Goal: Information Seeking & Learning: Check status

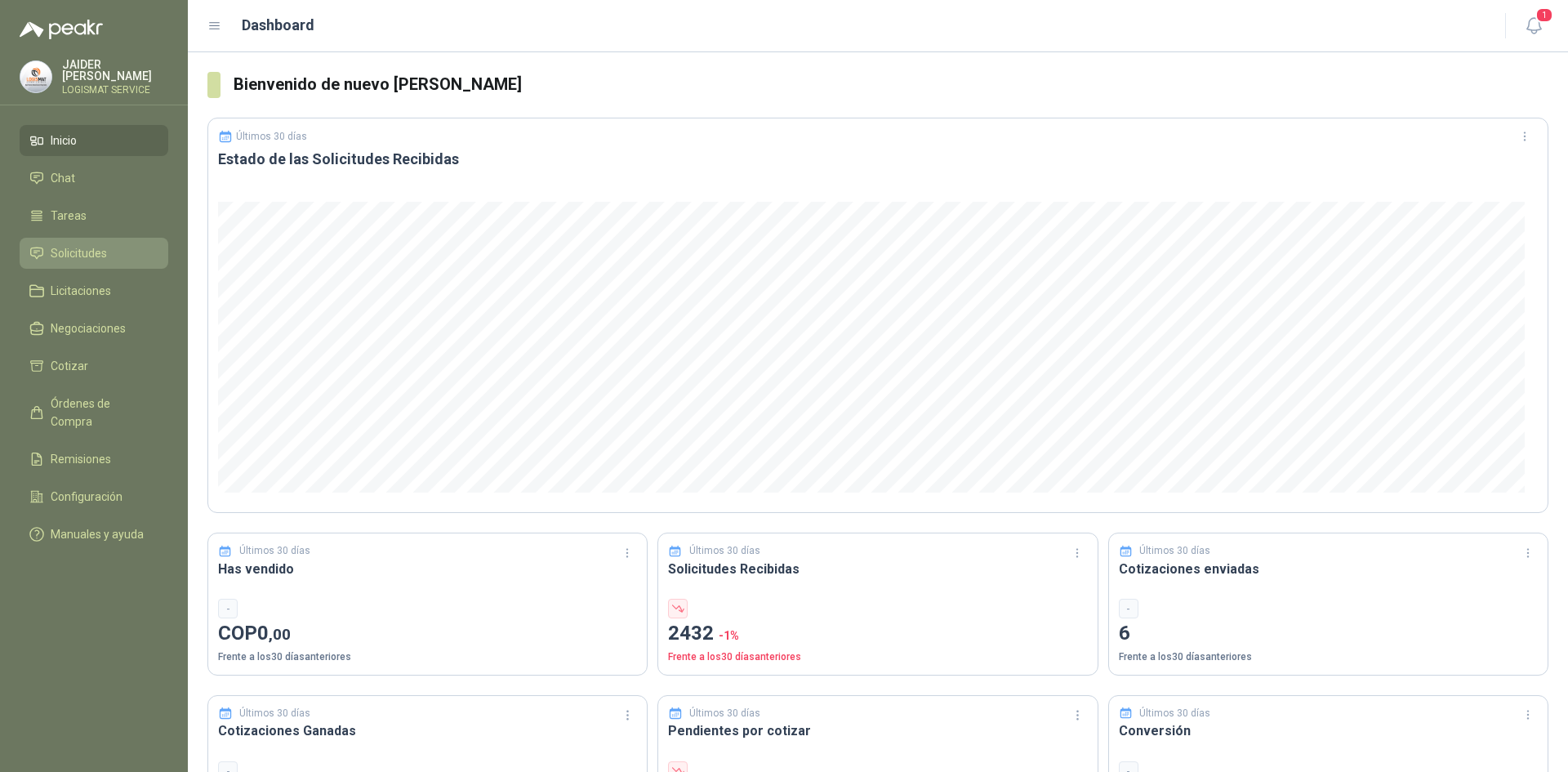
click at [79, 251] on span "Solicitudes" at bounding box center [79, 253] width 57 height 18
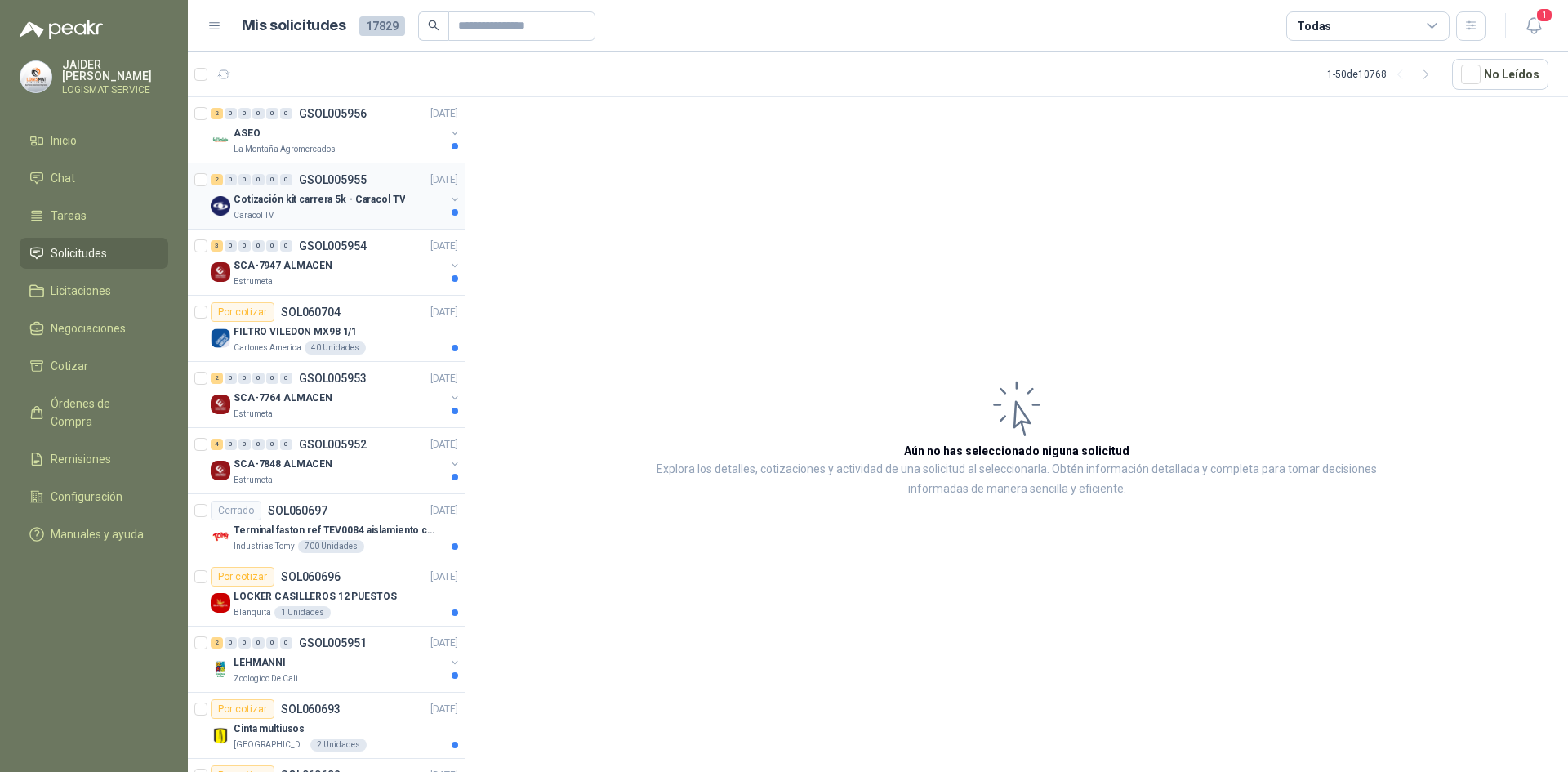
click at [297, 206] on p "Cotización kit carrera 5k - Caracol TV" at bounding box center [319, 200] width 171 height 15
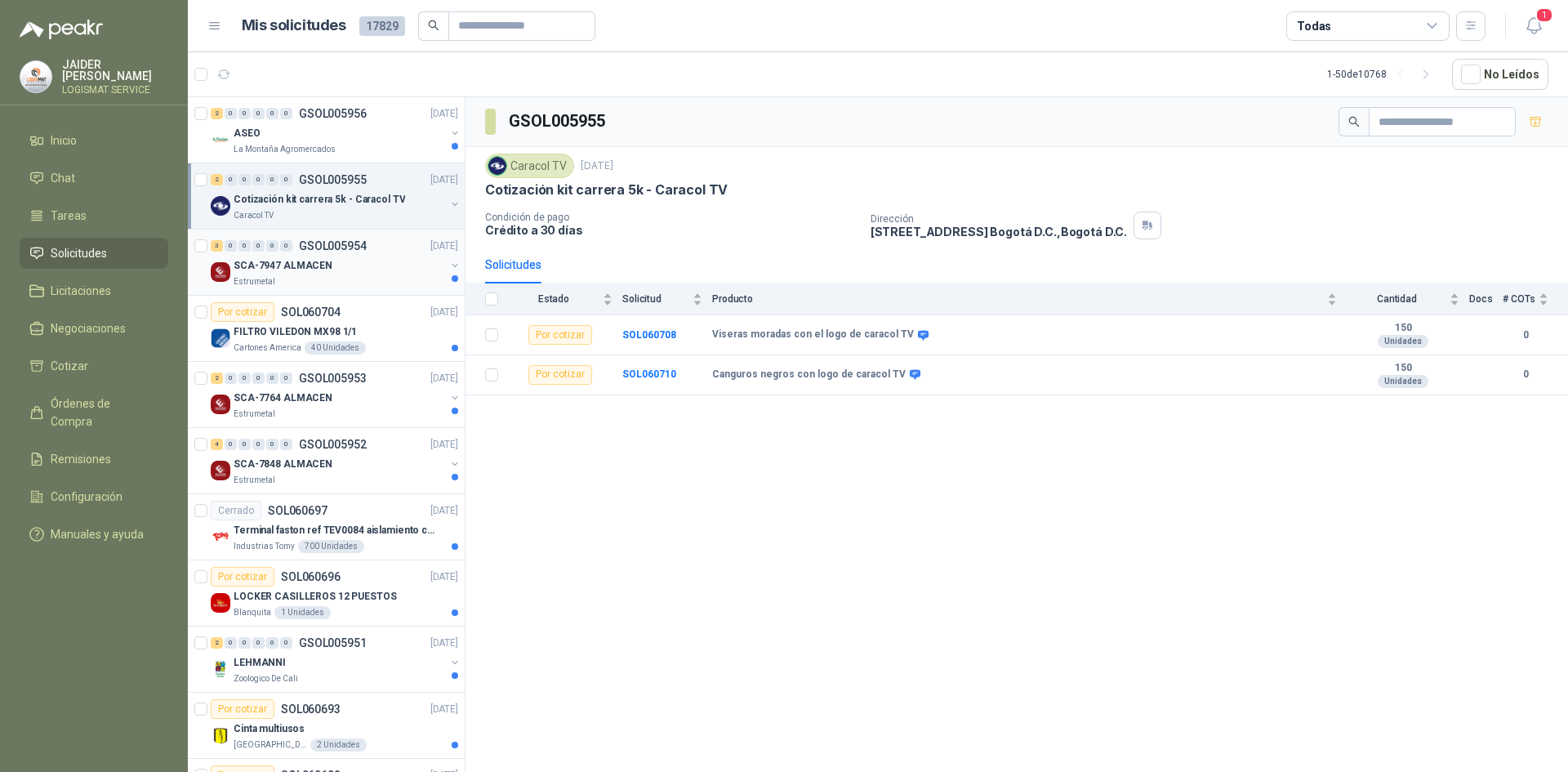
click at [328, 261] on div "SCA-7947 ALMACEN" at bounding box center [339, 265] width 211 height 20
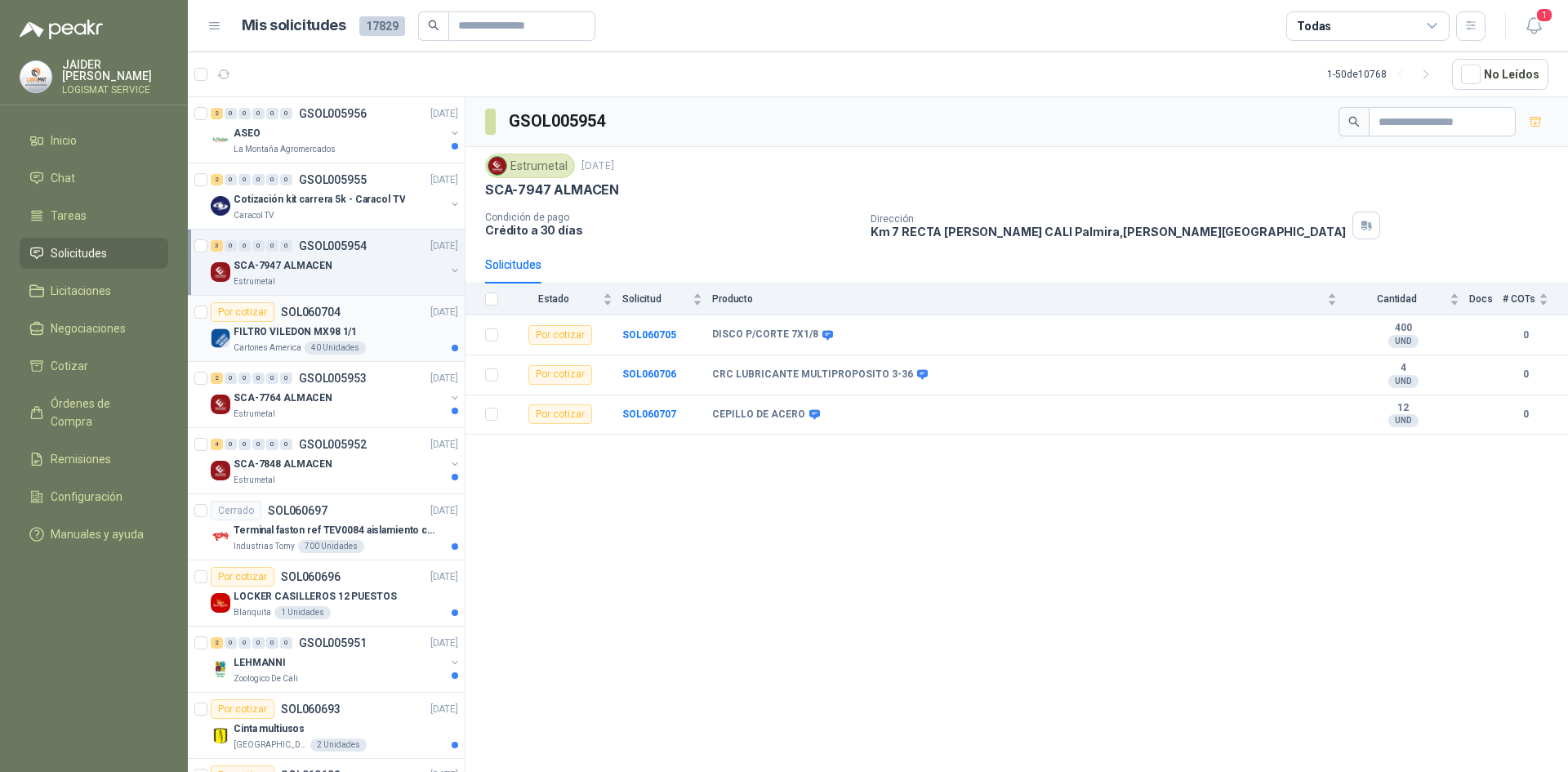
click at [324, 324] on p "FILTRO VILEDON MX98 1/1" at bounding box center [295, 332] width 123 height 15
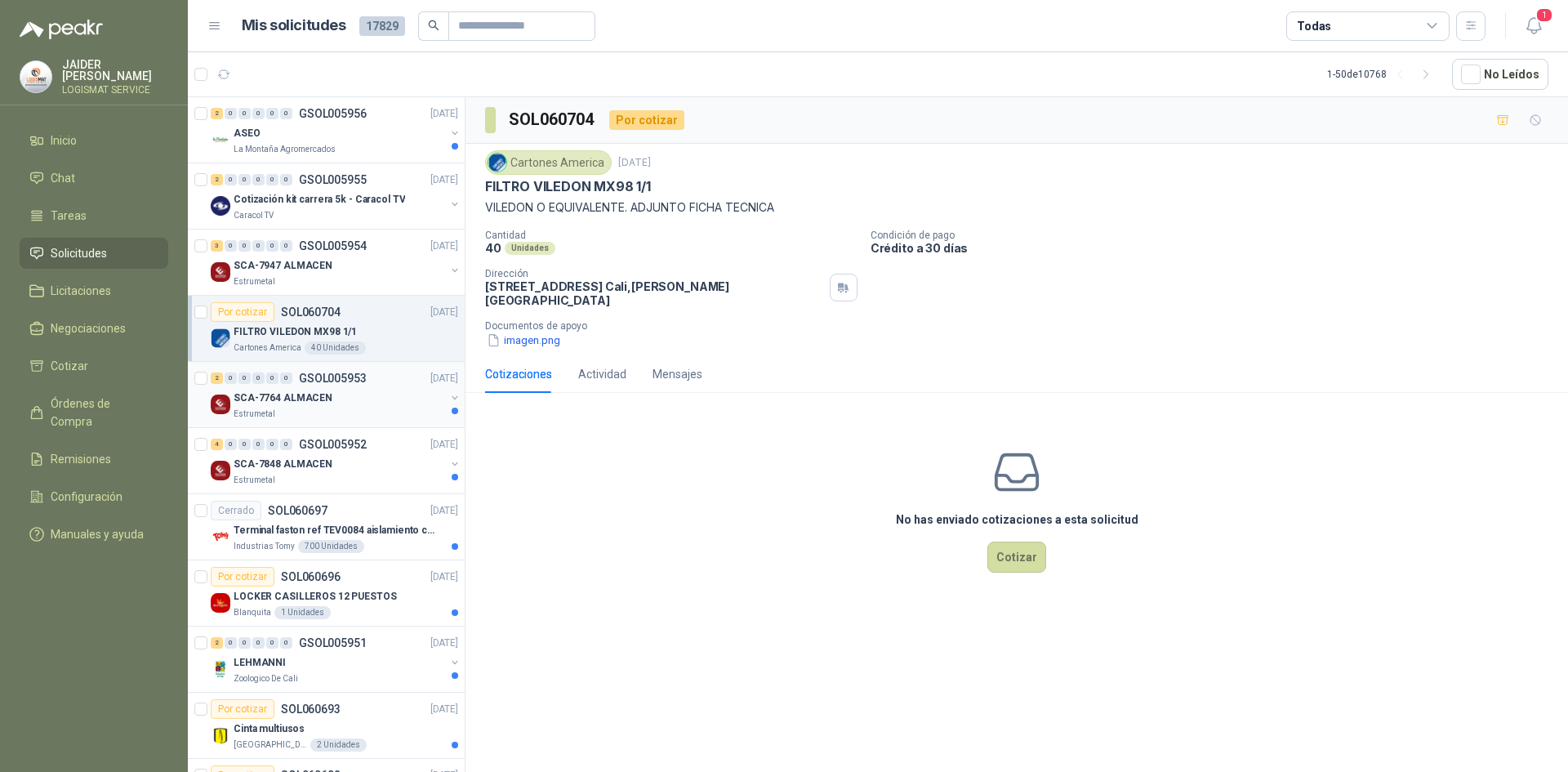
click at [324, 398] on p "SCA-7764 ALMACEN" at bounding box center [283, 398] width 98 height 15
